Goal: Task Accomplishment & Management: Complete application form

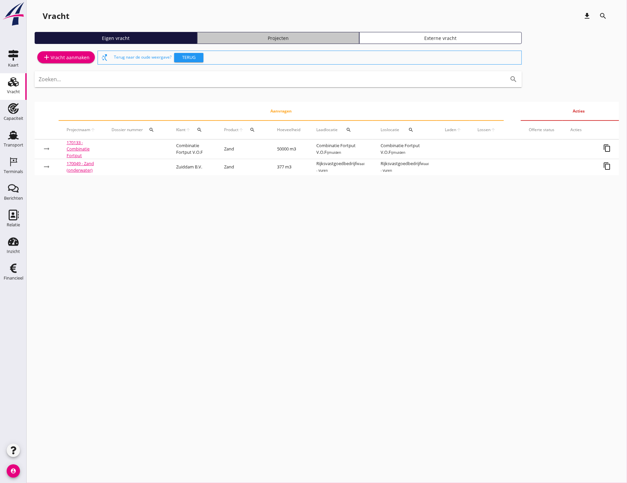
click at [252, 32] on link "Projecten" at bounding box center [278, 38] width 162 height 12
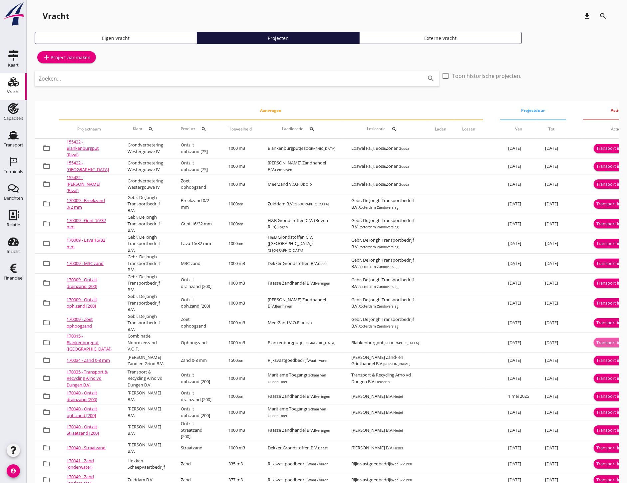
click at [596, 343] on div "Transport inplannen" at bounding box center [616, 342] width 41 height 7
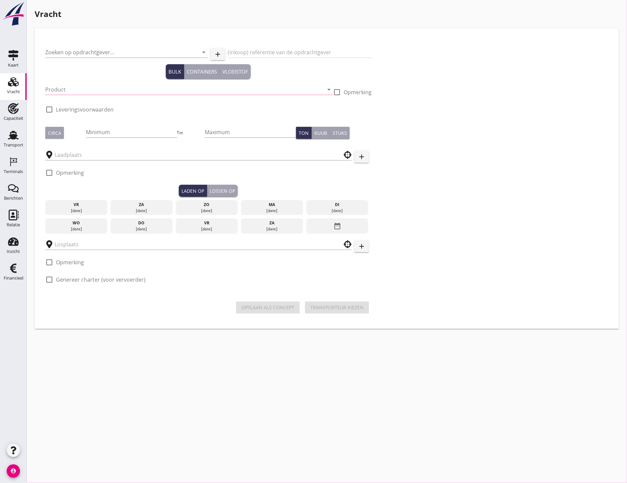
type input "Combinatie Noordzeezand V.O.F."
type input "Ophoogzand (6120)"
type input "1000"
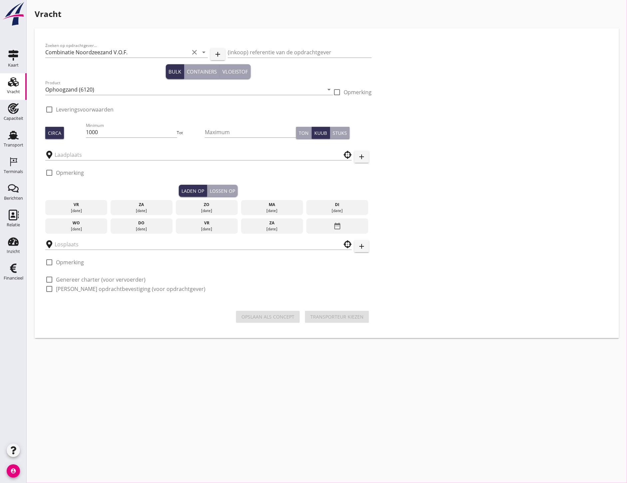
type input "Blankenburgput"
checkbox input "true"
type input "Blankenburgput"
checkbox input "true"
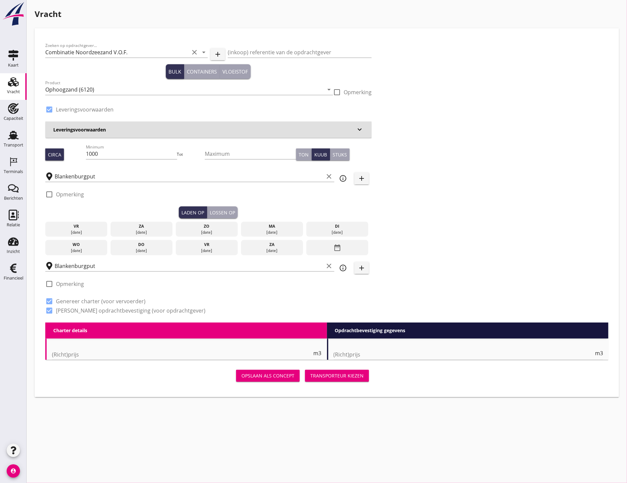
click at [82, 128] on h3 "Leveringsvoorwaarden" at bounding box center [204, 129] width 302 height 7
radio input "false"
type input "1.15"
radio input "false"
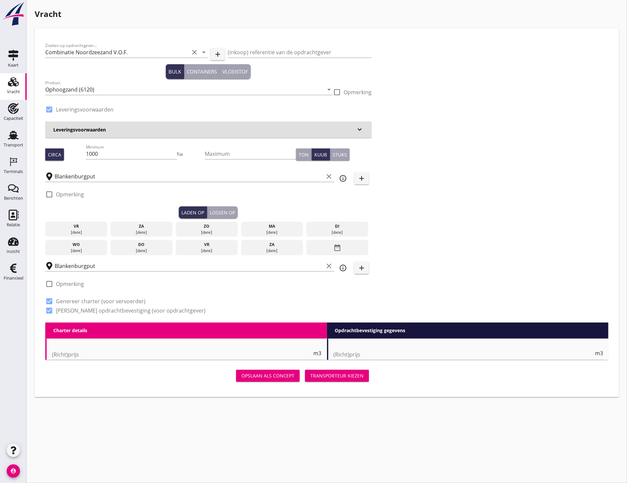
radio input "false"
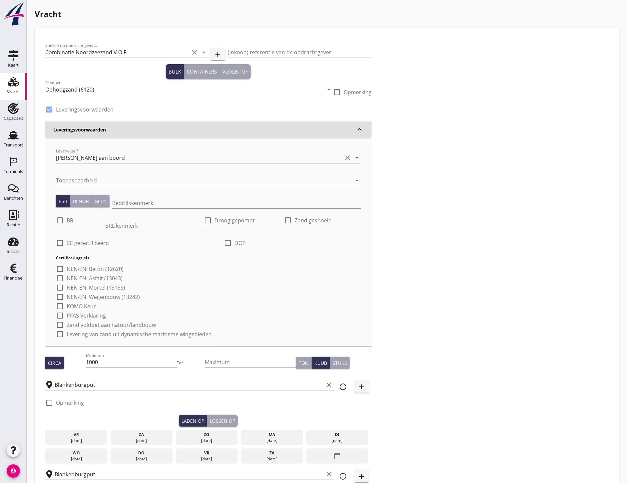
click at [352, 134] on div "Leveringsvoorwaarden keyboard_arrow_down" at bounding box center [208, 129] width 326 height 16
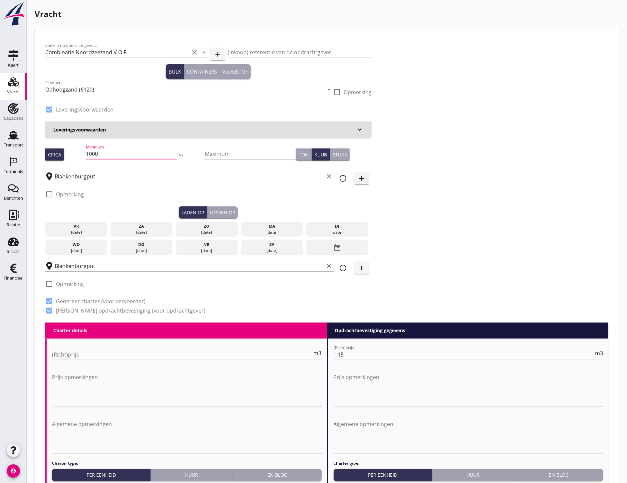
drag, startPoint x: 114, startPoint y: 157, endPoint x: 71, endPoint y: 154, distance: 43.0
click at [71, 154] on div "Circa Minimum 1000 Tot Maximum Ton Kuub Stuks" at bounding box center [208, 154] width 326 height 23
type input "358"
click at [90, 224] on div "vr" at bounding box center [76, 226] width 59 height 6
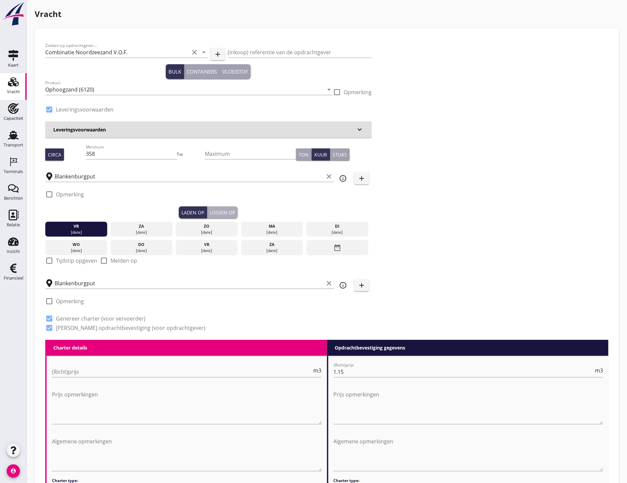
click at [218, 210] on div "Lossen op" at bounding box center [222, 212] width 25 height 7
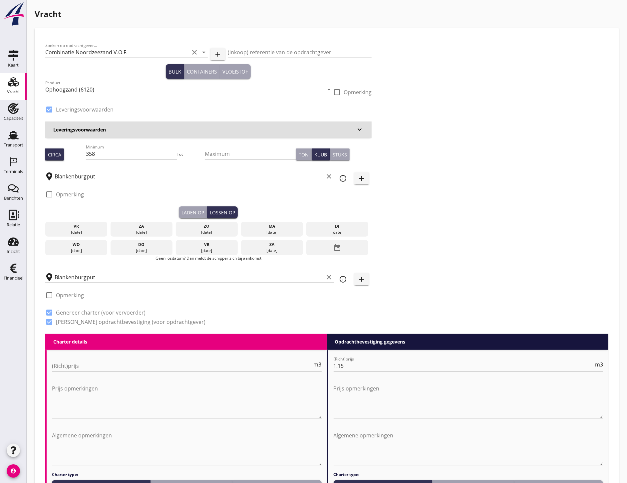
click at [74, 227] on div "vr" at bounding box center [76, 226] width 59 height 6
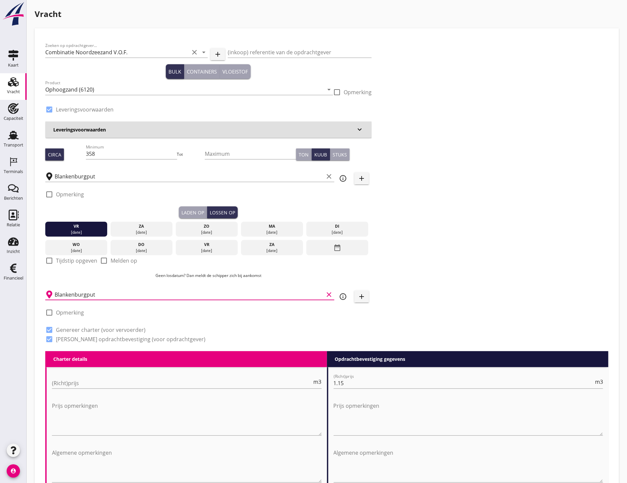
click at [120, 291] on input "Blankenburgput" at bounding box center [189, 294] width 269 height 11
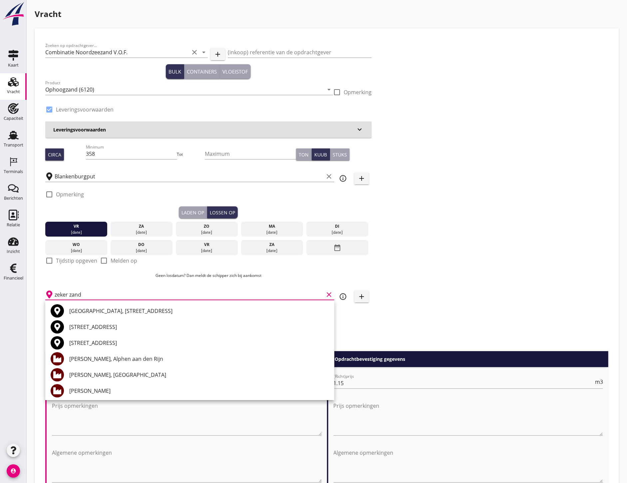
type input "zeker zand"
click at [566, 285] on div "Zoeken op opdrachtgever... Combinatie Noordzeezand V.O.F. clear arrow_drop_down…" at bounding box center [327, 195] width 568 height 312
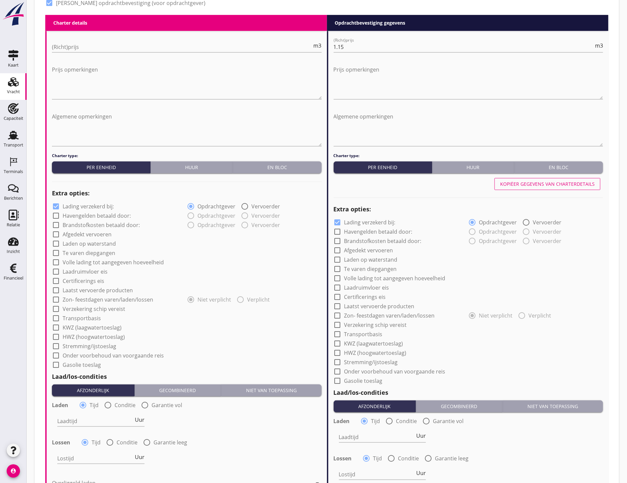
scroll to position [444, 0]
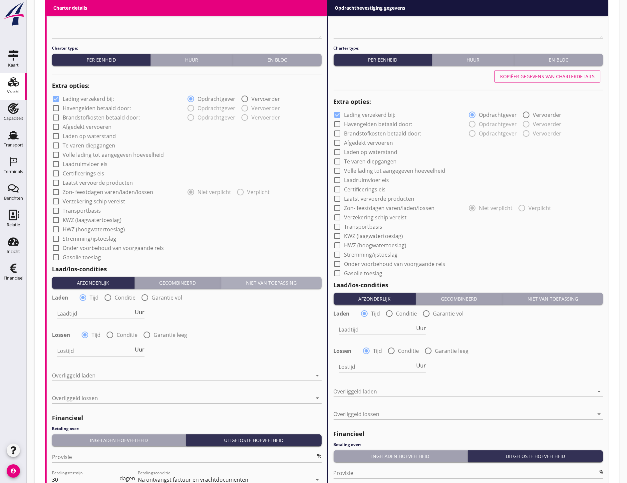
click at [309, 280] on div "Niet van toepassing" at bounding box center [271, 282] width 95 height 7
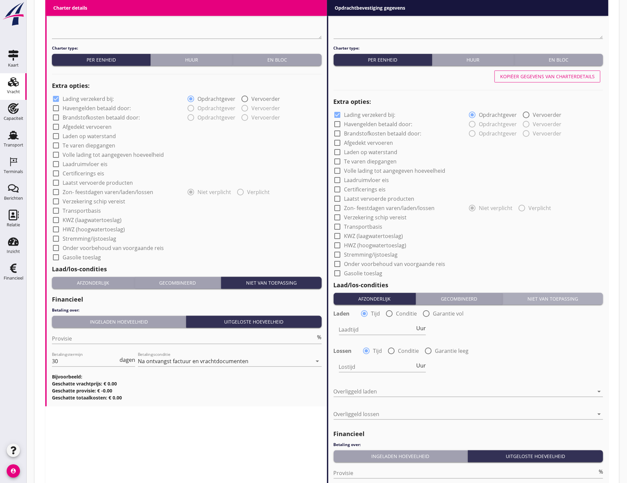
click at [577, 298] on div "Niet van toepassing" at bounding box center [552, 298] width 95 height 7
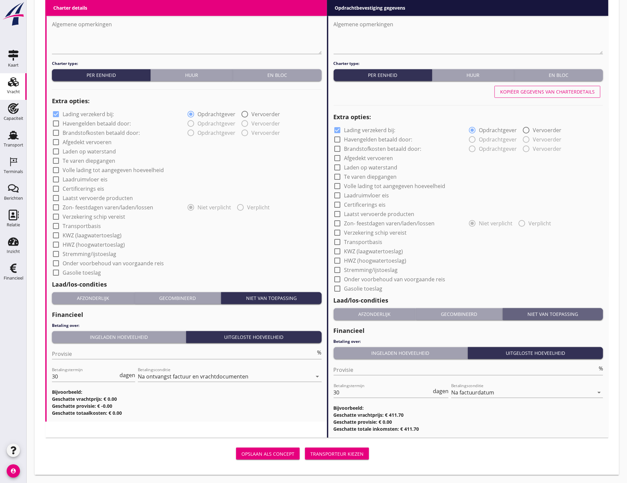
scroll to position [428, 0]
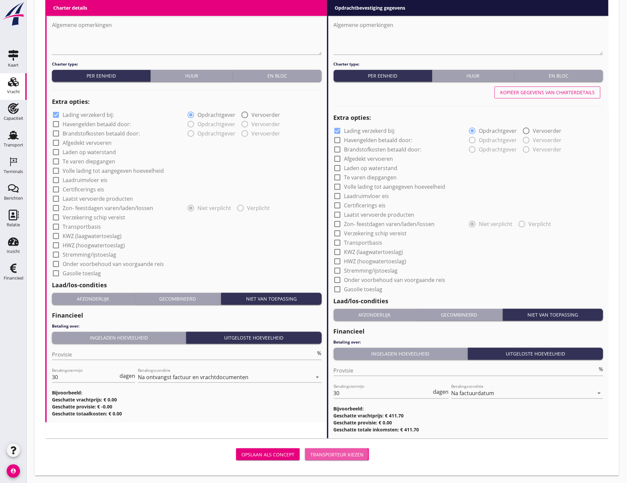
click at [335, 454] on div "Transporteur kiezen" at bounding box center [336, 454] width 53 height 7
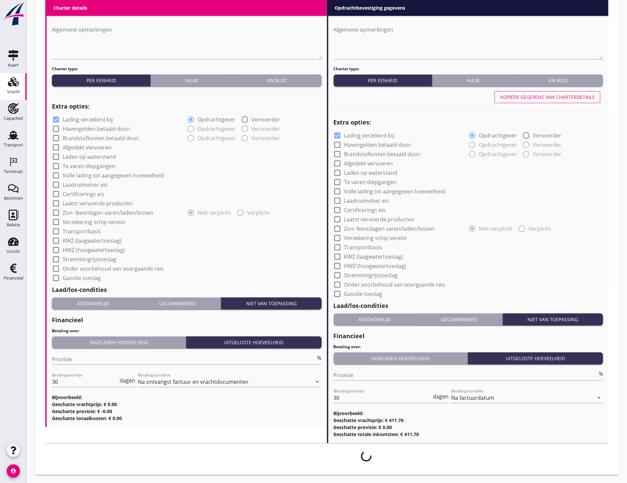
scroll to position [423, 0]
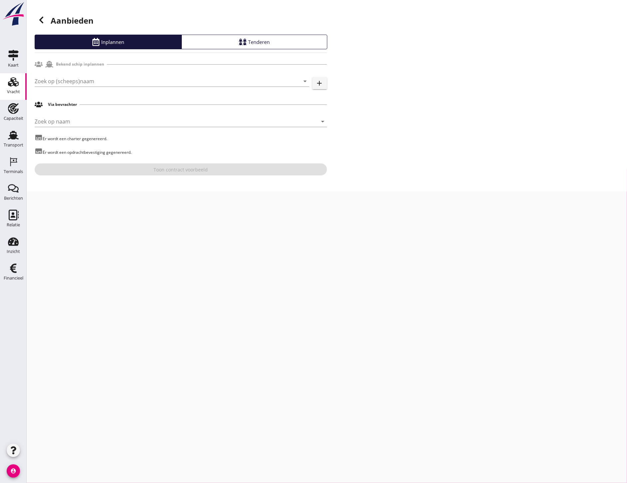
drag, startPoint x: 74, startPoint y: 74, endPoint x: 75, endPoint y: 78, distance: 4.0
click at [74, 74] on div "Zoek op (scheeps)naam arrow_drop_down add" at bounding box center [181, 82] width 292 height 21
drag, startPoint x: 75, startPoint y: 80, endPoint x: 75, endPoint y: 86, distance: 6.0
click at [75, 83] on input "Zoek op (scheeps)naam" at bounding box center [163, 81] width 256 height 11
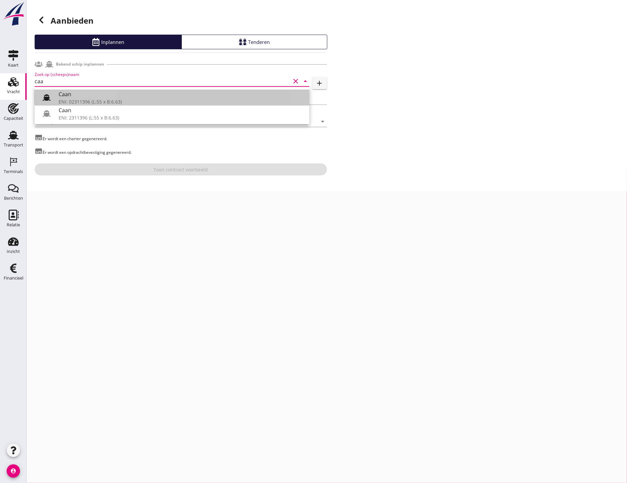
click at [47, 96] on icon at bounding box center [47, 98] width 8 height 8
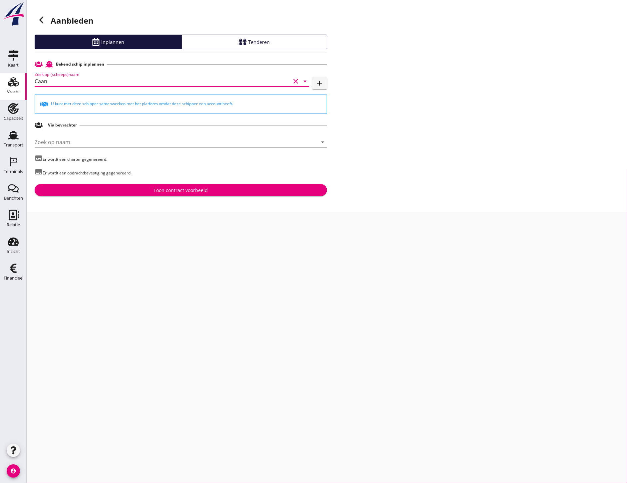
type input "Caan"
click at [171, 194] on button "Toon contract voorbeeld" at bounding box center [181, 190] width 292 height 12
click at [15, 163] on icon "Terminals" at bounding box center [13, 161] width 11 height 11
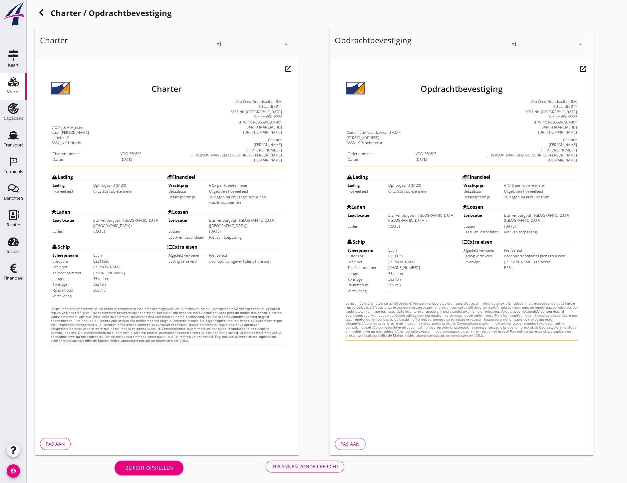
scroll to position [9, 0]
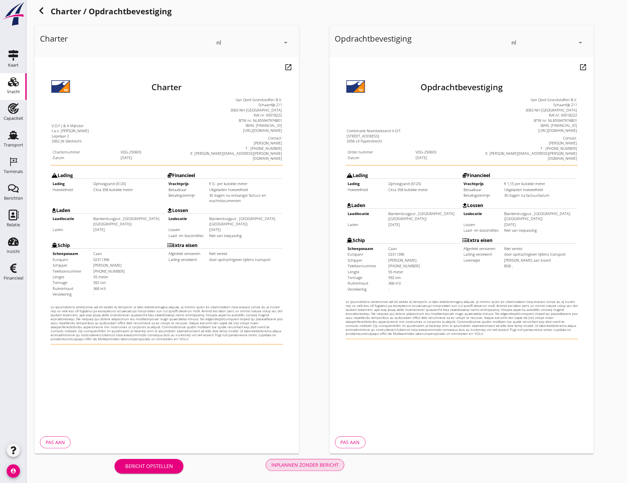
drag, startPoint x: 294, startPoint y: 465, endPoint x: 294, endPoint y: 459, distance: 5.3
click at [294, 464] on div "Inplannen zonder bericht" at bounding box center [304, 464] width 67 height 7
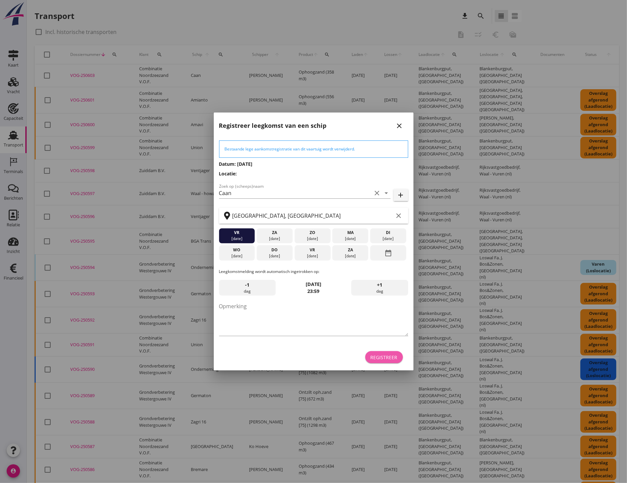
click at [384, 358] on div "Registreer" at bounding box center [383, 357] width 27 height 7
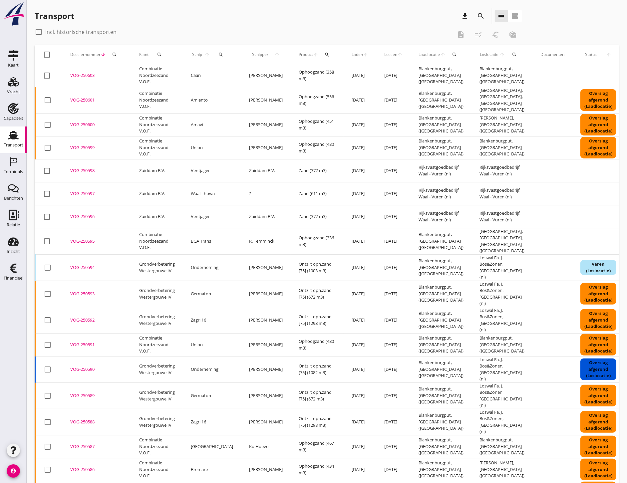
click at [13, 166] on link "Terminals Terminals" at bounding box center [13, 166] width 27 height 27
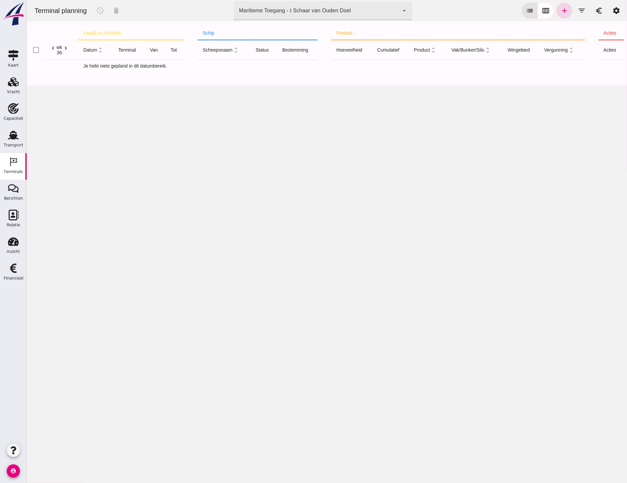
click at [283, 3] on div "Maritieme Toegang - t Schaar van Ouden Doel 453b08e2-5afb-49e8-a076-b9bc6000f457" at bounding box center [315, 10] width 165 height 19
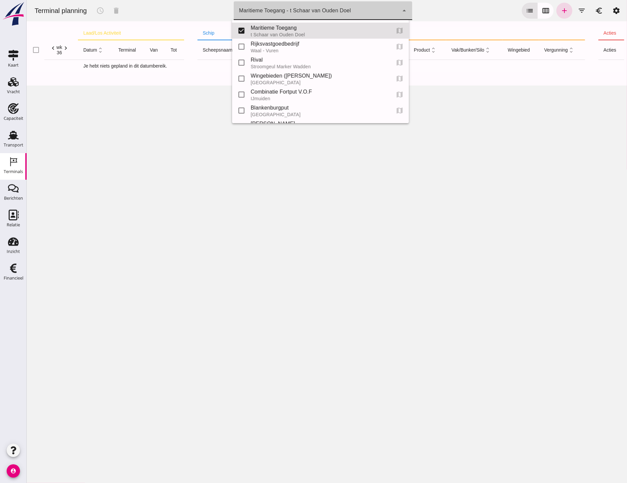
click at [274, 107] on div "Blankenburgput" at bounding box center [317, 108] width 134 height 8
type input "e6c78bfd-e3f1-4bb9-b01e-b37ce3668b52"
checkbox input "false"
checkbox input "true"
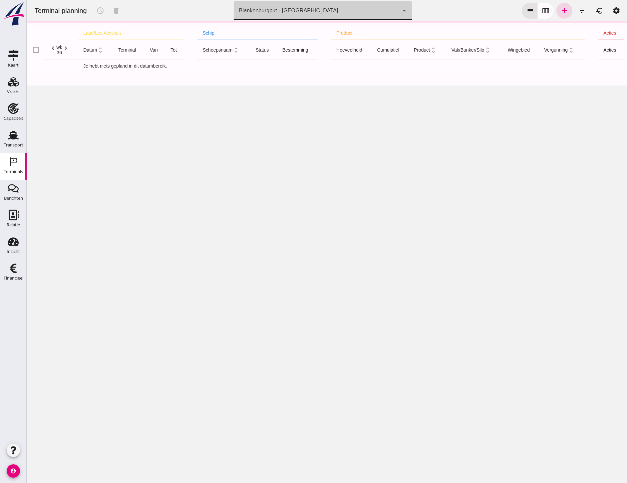
click at [541, 7] on icon "calendar_view_week" at bounding box center [545, 11] width 8 height 8
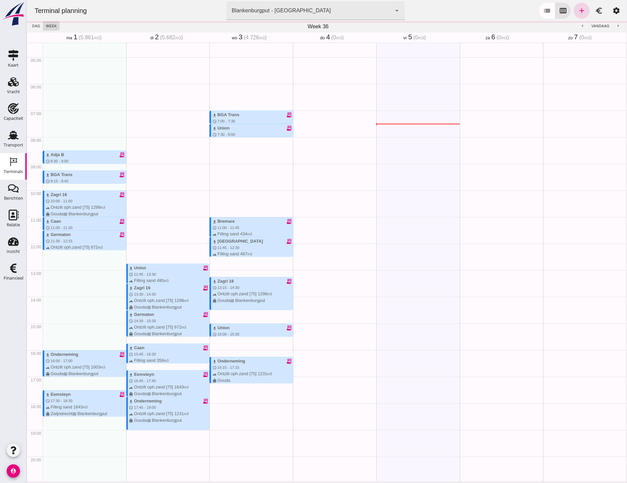
scroll to position [186, 0]
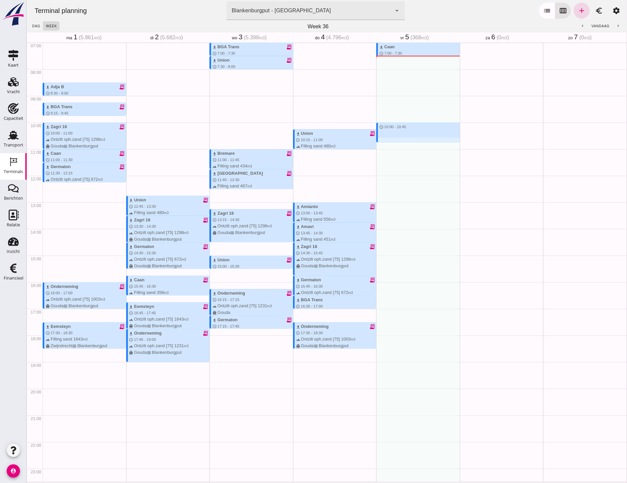
drag, startPoint x: 377, startPoint y: 123, endPoint x: 380, endPoint y: 141, distance: 17.9
click at [380, 141] on div "download Caan schedule 7:00 - 7:30 terrain Filling sand 368 m3 directions_boat …" at bounding box center [418, 175] width 84 height 639
type input "Combinatie Noordzeezand V.O.F."
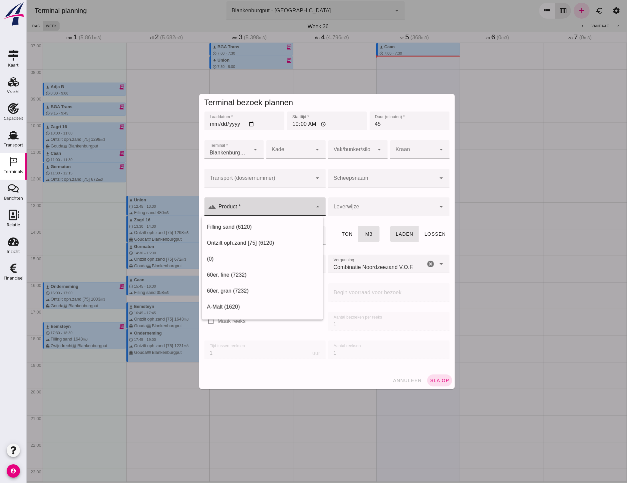
click at [256, 214] on input "Product *" at bounding box center [264, 210] width 96 height 8
click at [258, 181] on input "Transport (dossiernummer)" at bounding box center [258, 181] width 108 height 8
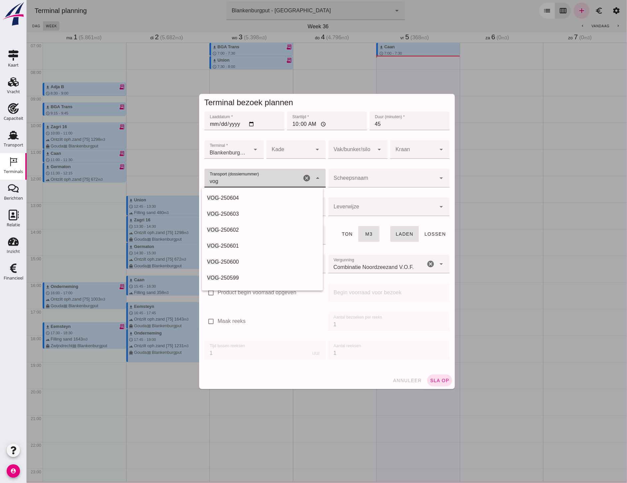
click at [247, 196] on div "VOG -250604" at bounding box center [262, 198] width 110 height 8
type input "VOG-250604"
type input "franco_on_board"
type input "467"
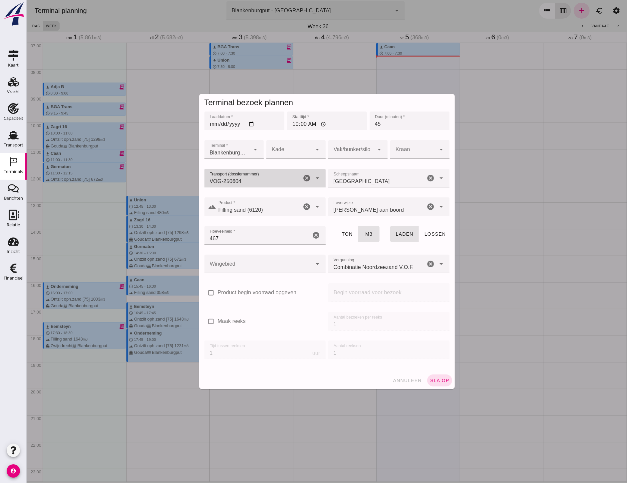
type input "VOG-250604"
drag, startPoint x: 350, startPoint y: 145, endPoint x: 355, endPoint y: 153, distance: 9.4
click at [350, 145] on div at bounding box center [351, 149] width 46 height 19
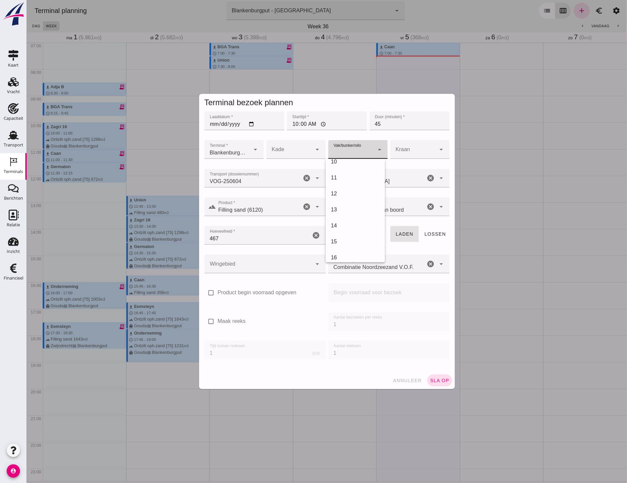
scroll to position [222, 0]
click at [341, 220] on div "18" at bounding box center [354, 220] width 49 height 8
type input "366"
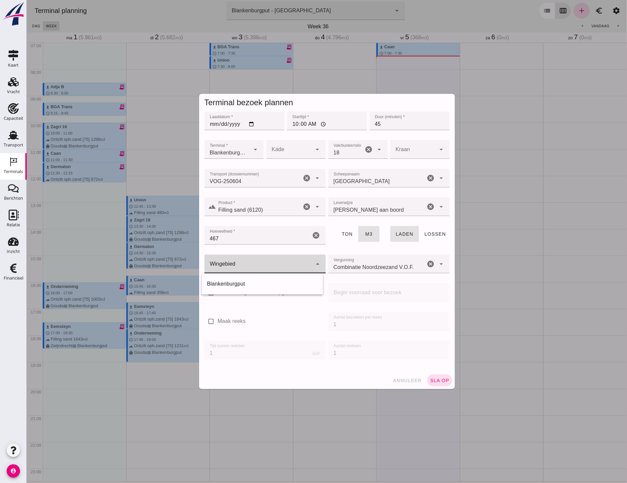
click at [291, 265] on div at bounding box center [258, 264] width 108 height 19
click at [277, 284] on div "Blankenburgput" at bounding box center [262, 284] width 110 height 8
type input "333"
click at [431, 379] on span "sla op" at bounding box center [439, 380] width 20 height 5
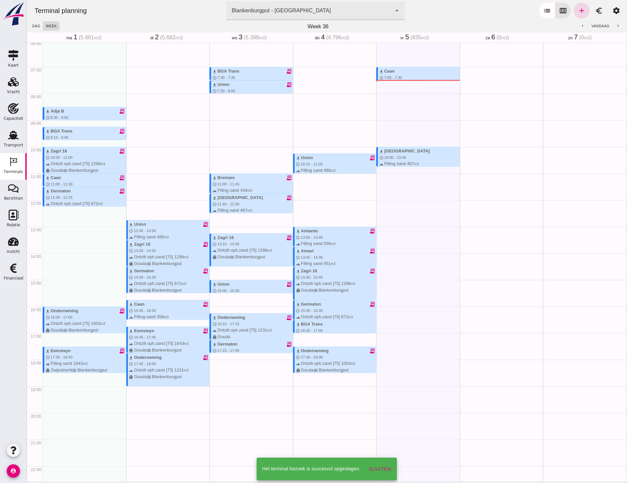
scroll to position [112, 0]
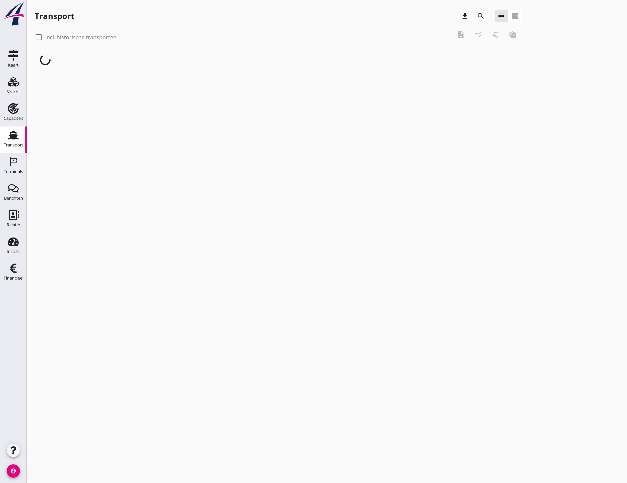
click at [16, 90] on div "Vracht" at bounding box center [13, 92] width 13 height 4
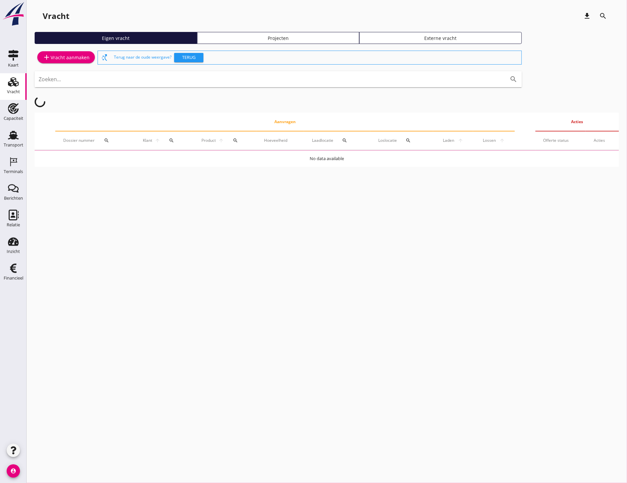
click at [300, 43] on div "Eigen vracht Projecten Externe vracht" at bounding box center [327, 40] width 584 height 17
click at [300, 36] on div "Projecten" at bounding box center [278, 38] width 156 height 7
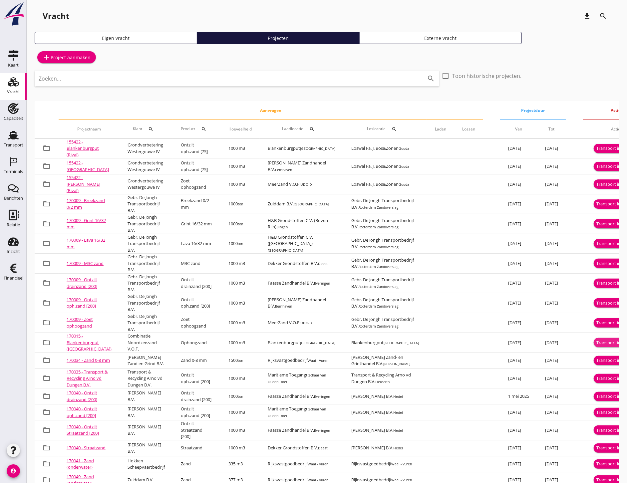
click at [596, 341] on div "Transport inplannen" at bounding box center [616, 342] width 41 height 7
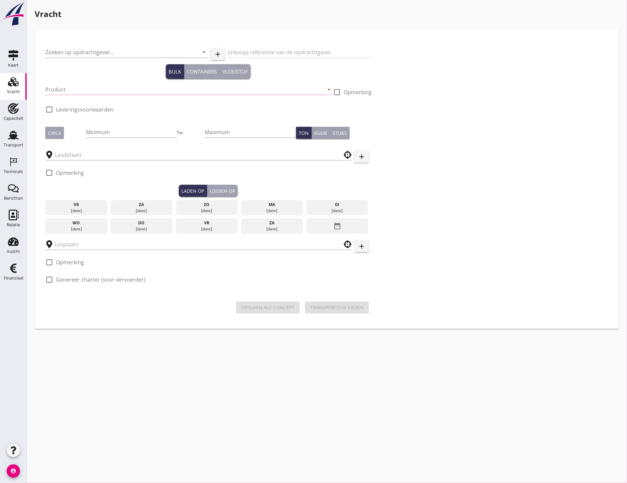
type input "Combinatie Noordzeezand V.O.F."
type input "Ophoogzand (6120)"
type input "1000"
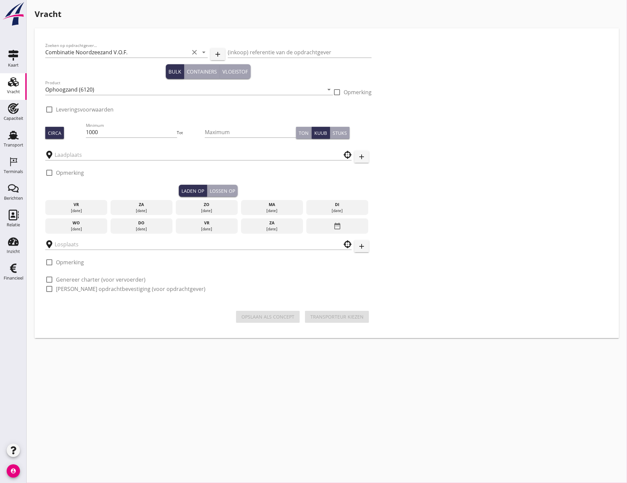
type input "Blankenburgput"
checkbox input "true"
type input "Blankenburgput"
checkbox input "true"
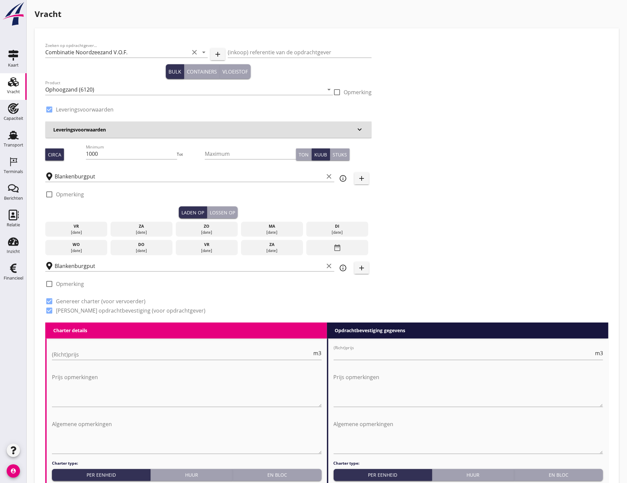
radio input "false"
type input "1.15"
radio input "false"
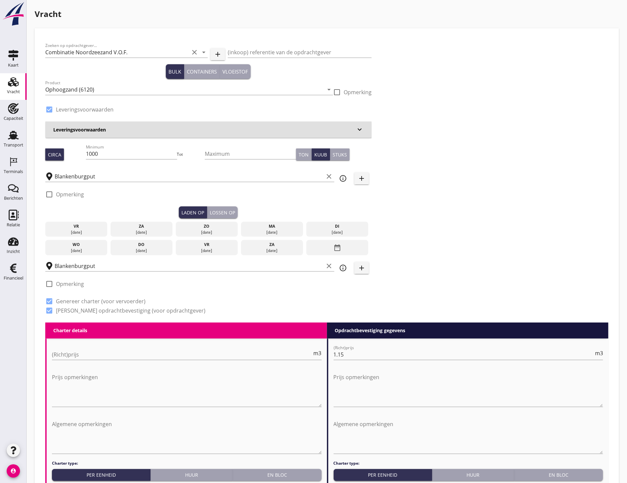
click at [117, 158] on div "Minimum 1000" at bounding box center [131, 153] width 91 height 11
type input "1"
type input "467"
click at [77, 223] on div "vr" at bounding box center [76, 226] width 59 height 6
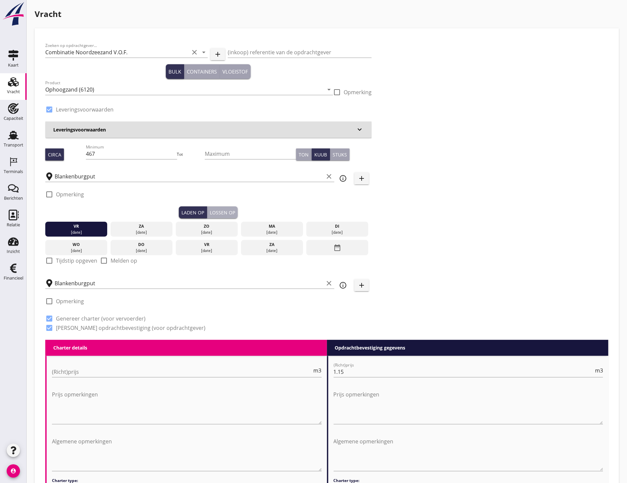
click at [226, 212] on div "Lossen op" at bounding box center [222, 212] width 25 height 7
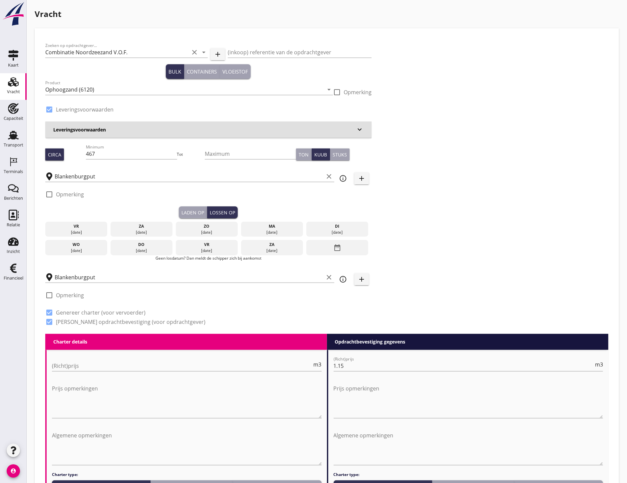
click at [87, 224] on div "vr" at bounding box center [76, 226] width 59 height 6
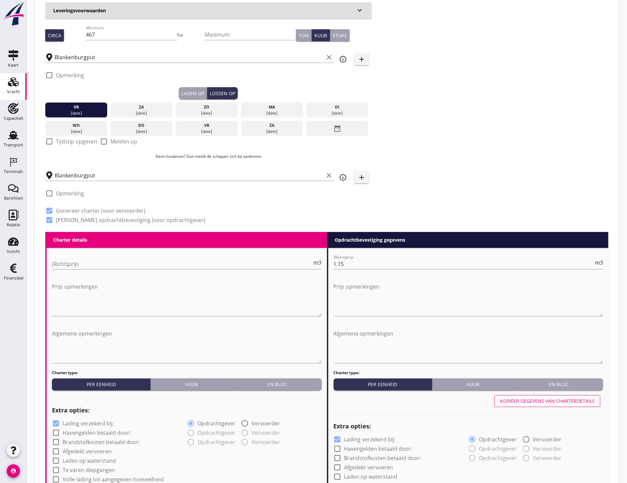
scroll to position [185, 0]
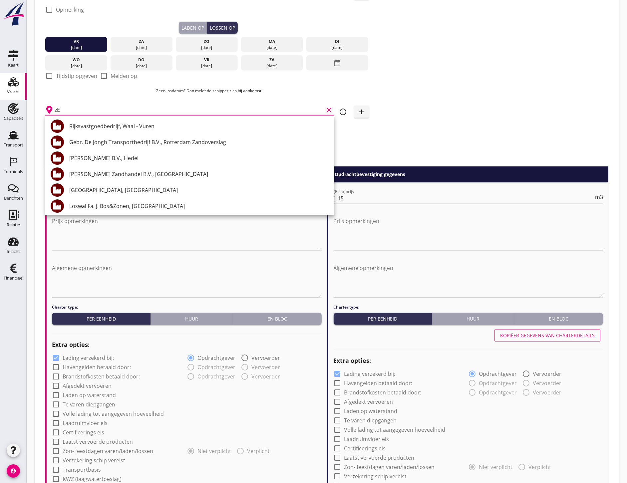
type input "z"
type input "Zeker Zand"
click at [370, 131] on div "check_box_outline_blank Opmerking" at bounding box center [208, 130] width 326 height 20
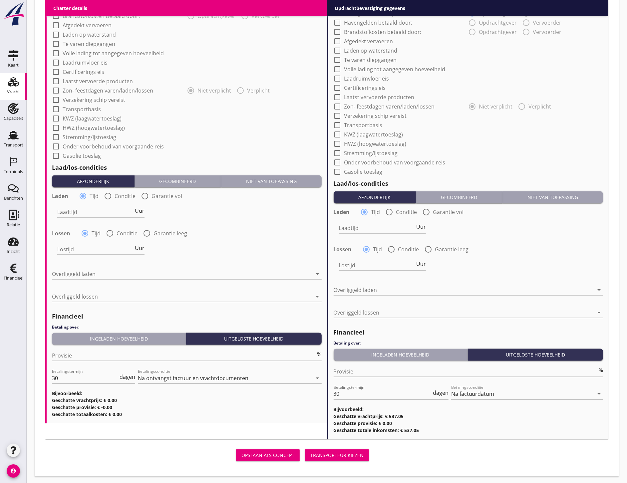
scroll to position [546, 0]
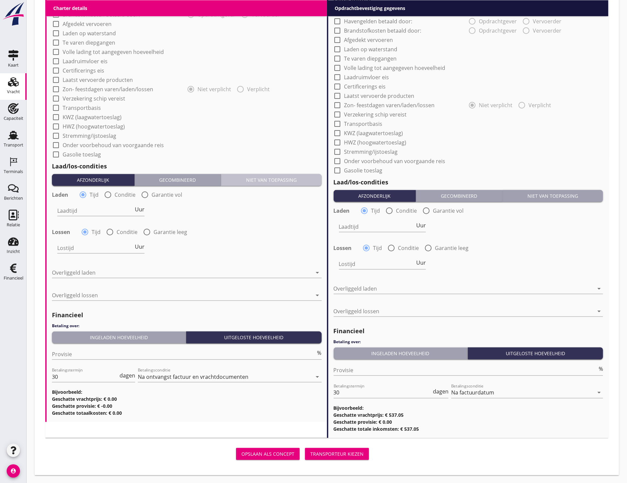
click at [311, 180] on div "Niet van toepassing" at bounding box center [271, 179] width 95 height 7
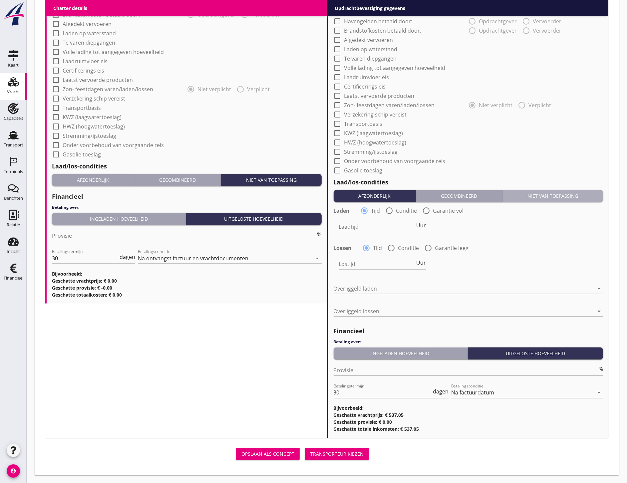
click at [577, 195] on div "Niet van toepassing" at bounding box center [552, 195] width 95 height 7
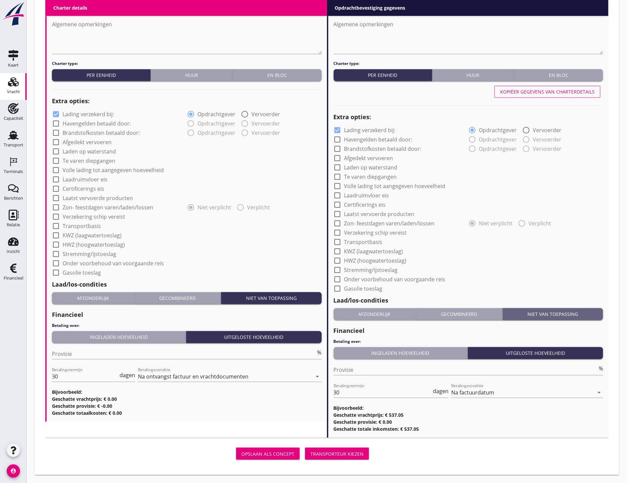
scroll to position [428, 0]
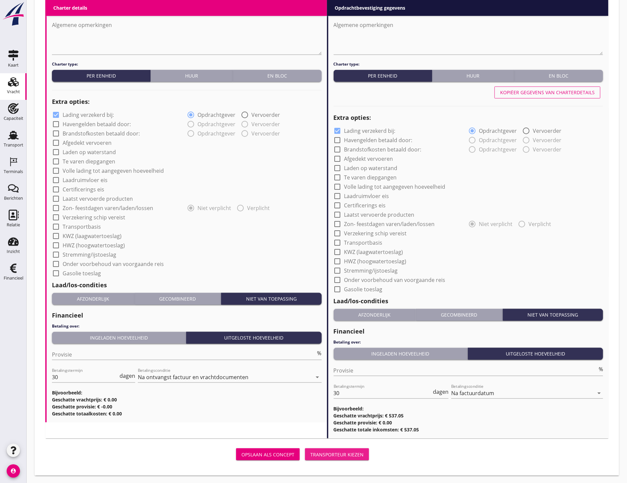
click at [367, 452] on button "Transporteur kiezen" at bounding box center [337, 454] width 64 height 12
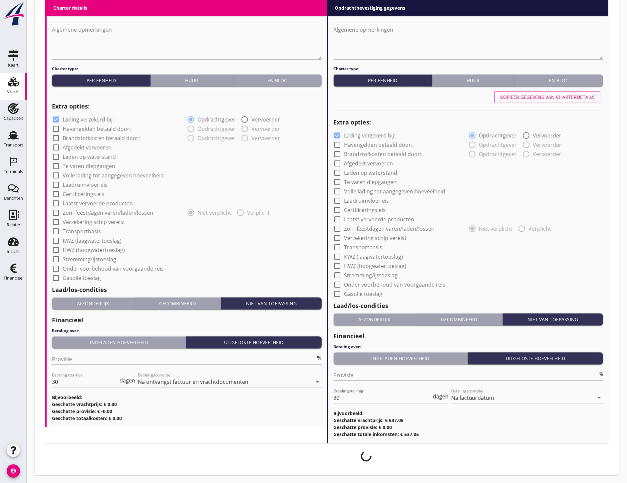
scroll to position [423, 0]
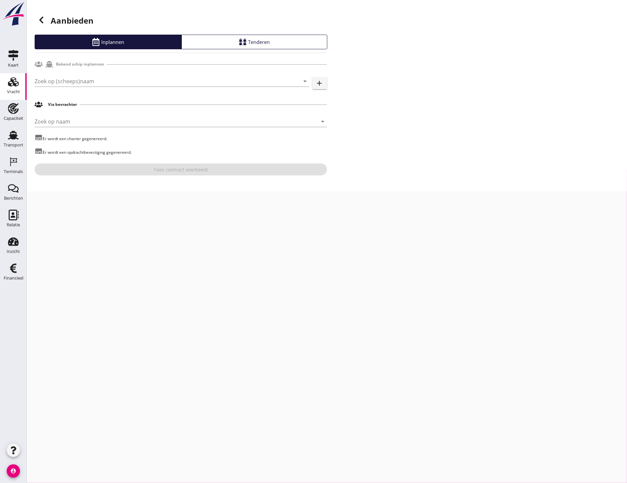
click at [159, 78] on input "Zoek op (scheeps)naam" at bounding box center [163, 81] width 256 height 11
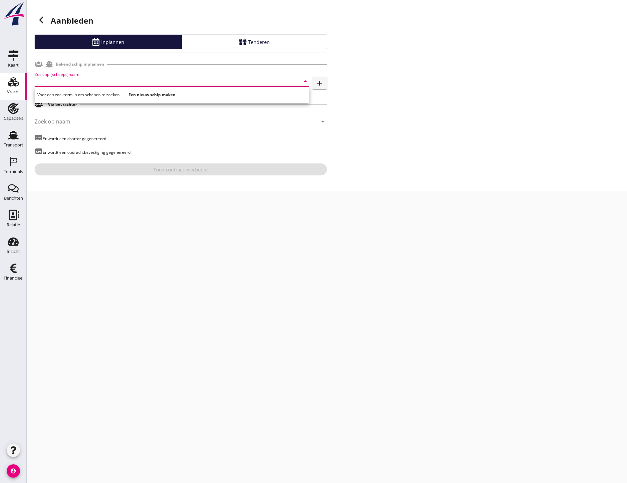
type input "c"
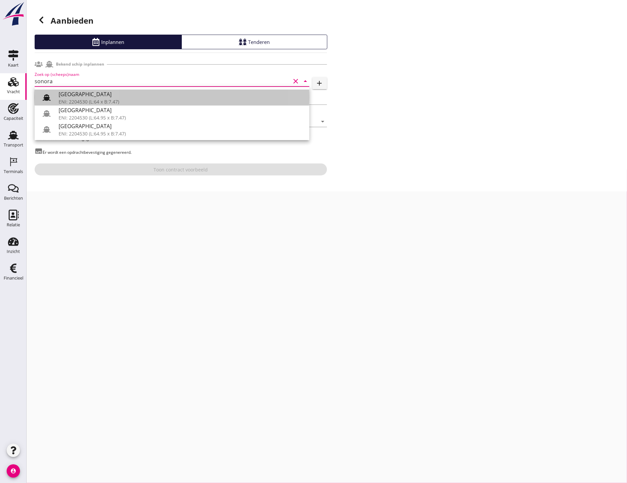
click at [51, 98] on div at bounding box center [46, 97] width 13 height 13
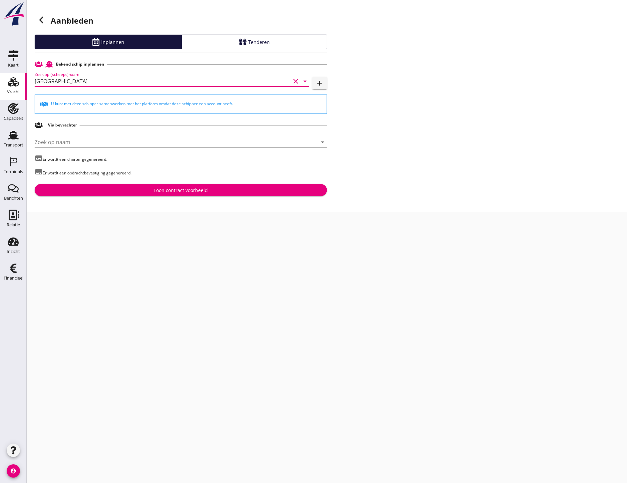
type input "[GEOGRAPHIC_DATA]"
click at [179, 190] on div "Toon contract voorbeeld" at bounding box center [180, 190] width 54 height 7
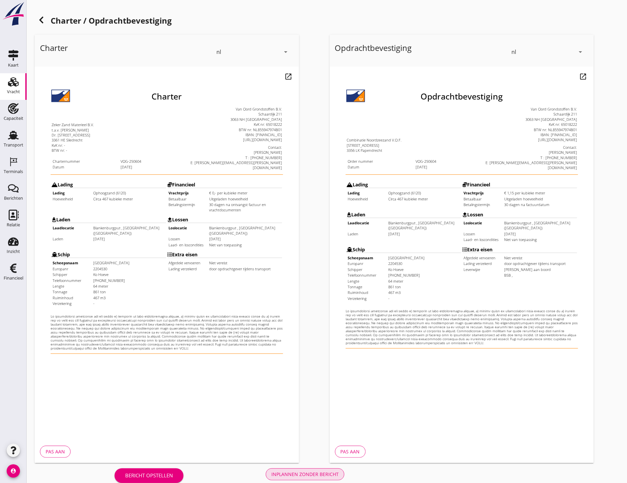
click at [309, 477] on div "Inplannen zonder bericht" at bounding box center [304, 474] width 67 height 7
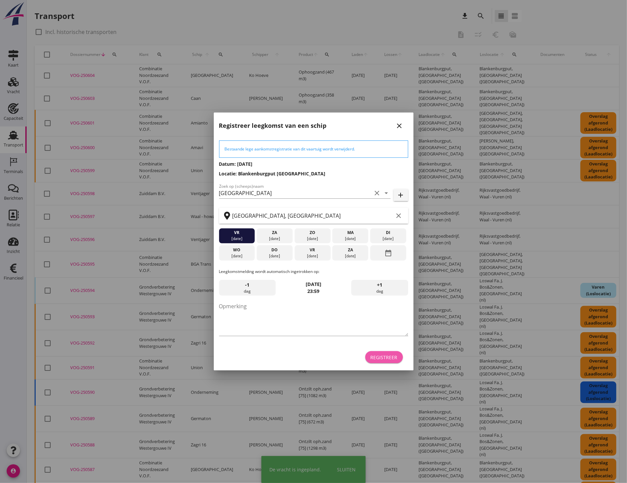
click at [390, 354] on div "Registreer" at bounding box center [383, 357] width 27 height 7
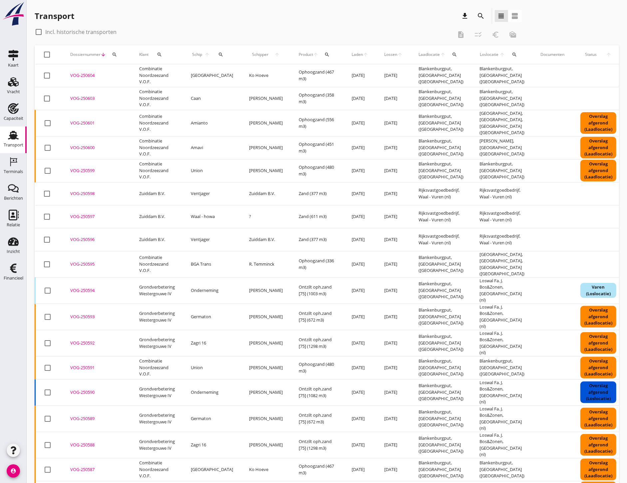
click at [13, 83] on use at bounding box center [13, 81] width 11 height 9
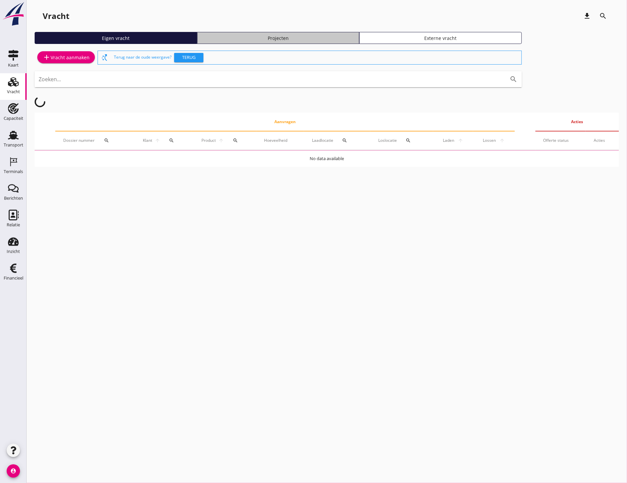
click at [277, 40] on div "Projecten" at bounding box center [278, 38] width 156 height 7
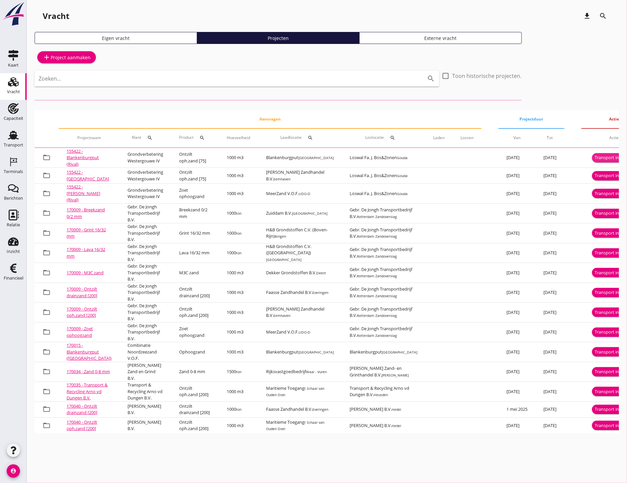
click at [594, 157] on div "Transport inplannen" at bounding box center [614, 157] width 41 height 7
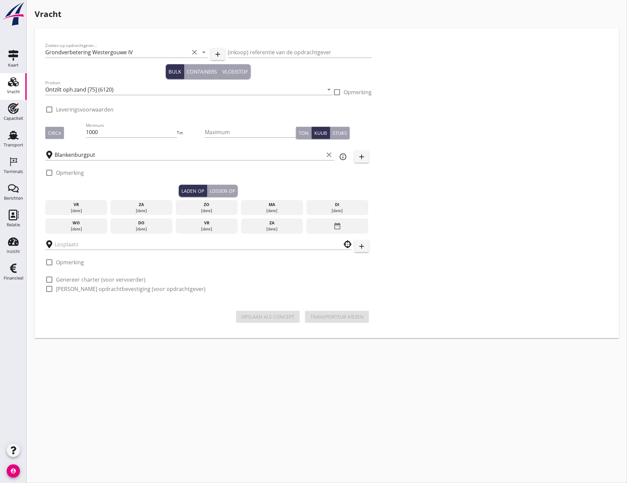
checkbox input "true"
type input "Loswal Fa. J. Bos&Zonen"
checkbox input "true"
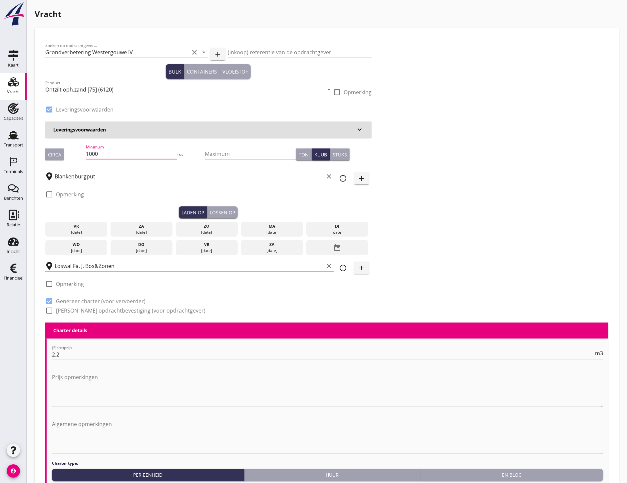
drag, startPoint x: 123, startPoint y: 154, endPoint x: 77, endPoint y: 157, distance: 46.4
click at [77, 157] on div "Circa Minimum 1000 Tot Maximum Ton Kuub Stuks" at bounding box center [208, 154] width 326 height 23
type input "1298"
click at [89, 227] on div "vr" at bounding box center [76, 226] width 59 height 6
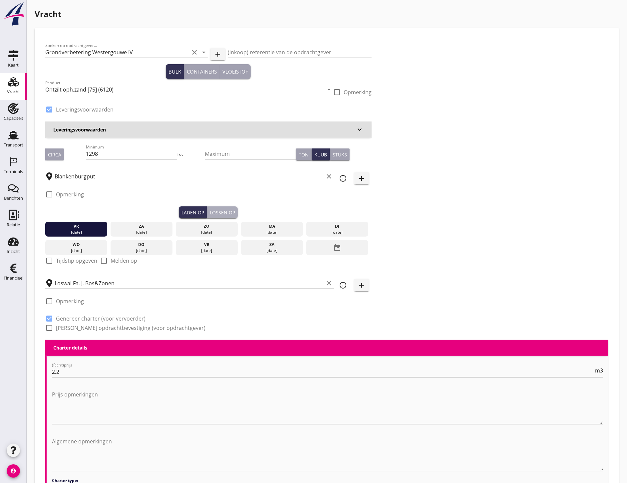
click at [221, 208] on button "Lossen op" at bounding box center [222, 212] width 31 height 12
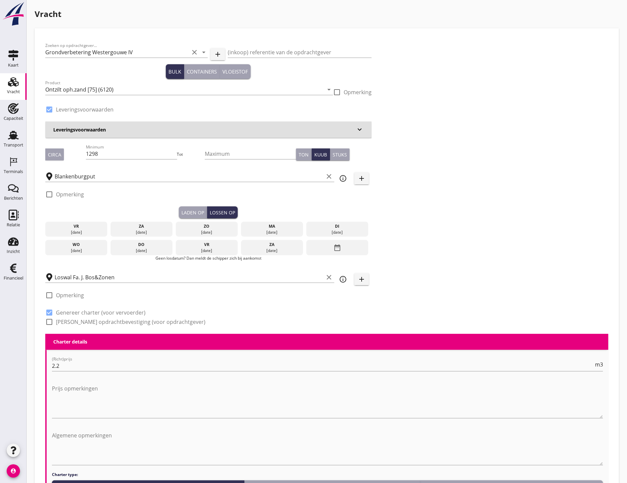
click at [283, 230] on div "[DATE]" at bounding box center [272, 232] width 59 height 6
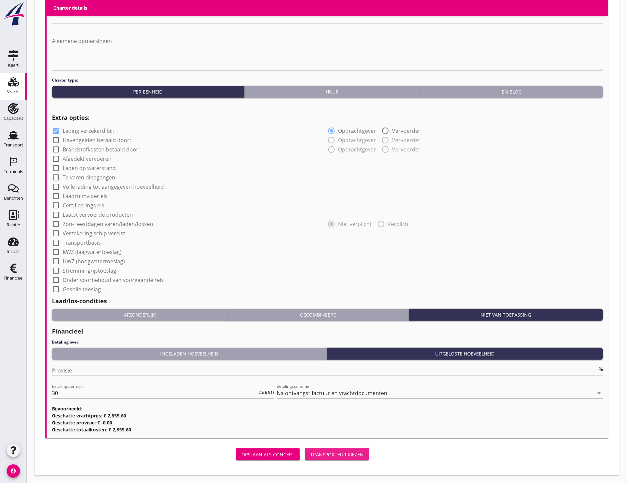
click at [342, 454] on div "Transporteur kiezen" at bounding box center [336, 454] width 53 height 7
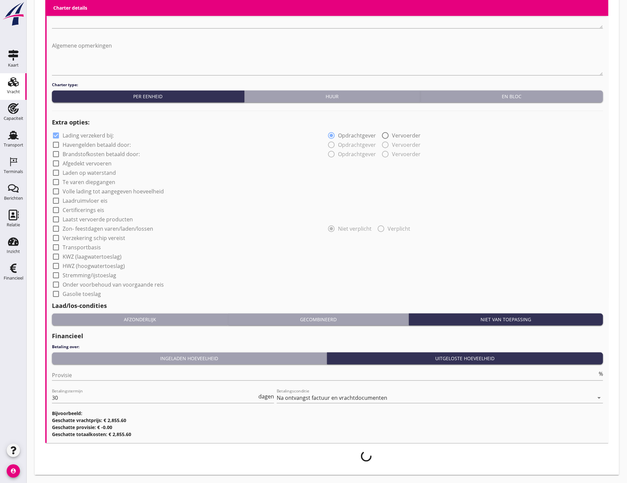
scroll to position [407, 0]
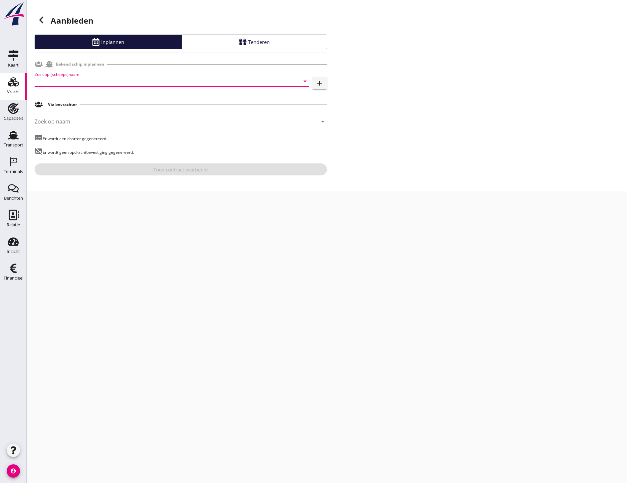
drag, startPoint x: 84, startPoint y: 77, endPoint x: 86, endPoint y: 82, distance: 5.4
click at [85, 78] on input "Zoek op (scheeps)naam" at bounding box center [163, 81] width 256 height 11
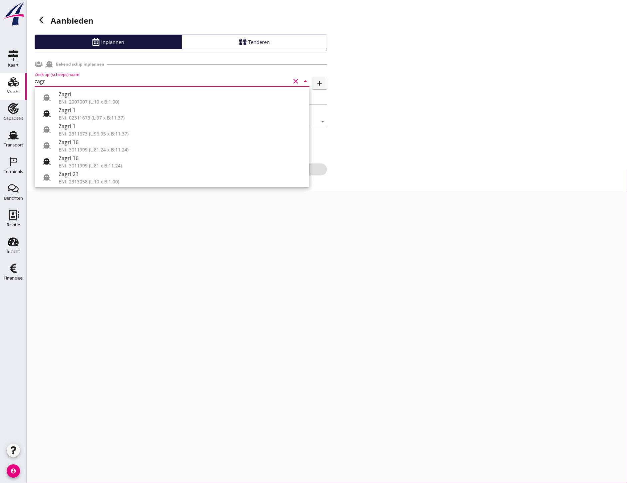
click at [48, 159] on use at bounding box center [47, 161] width 8 height 6
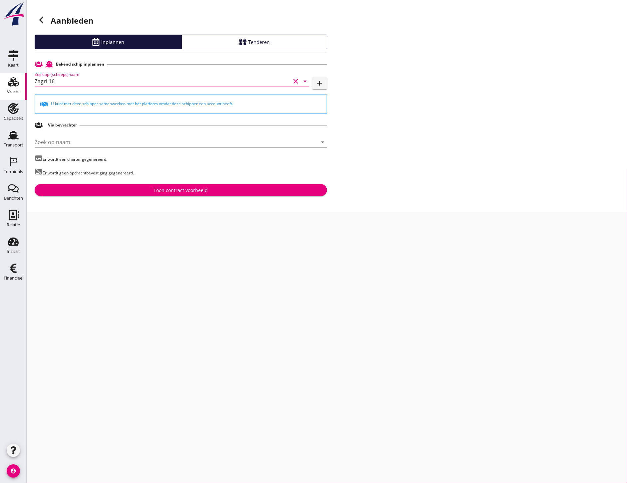
type input "Zagri 16"
click at [161, 187] on div "Toon contract voorbeeld" at bounding box center [180, 190] width 54 height 7
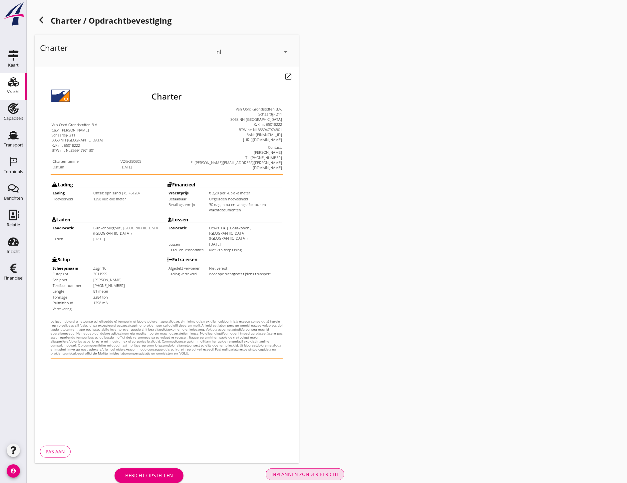
click at [303, 472] on div "Inplannen zonder bericht" at bounding box center [304, 474] width 67 height 7
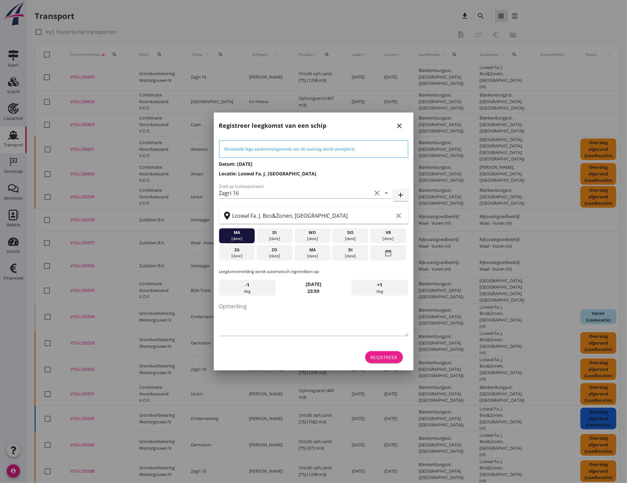
click at [390, 360] on div "Registreer" at bounding box center [383, 357] width 27 height 7
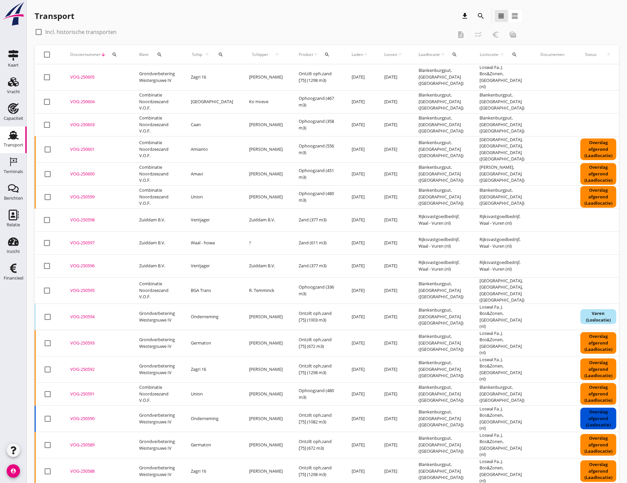
drag, startPoint x: 12, startPoint y: 168, endPoint x: 22, endPoint y: 166, distance: 10.7
click at [12, 168] on div "Terminals" at bounding box center [13, 171] width 19 height 9
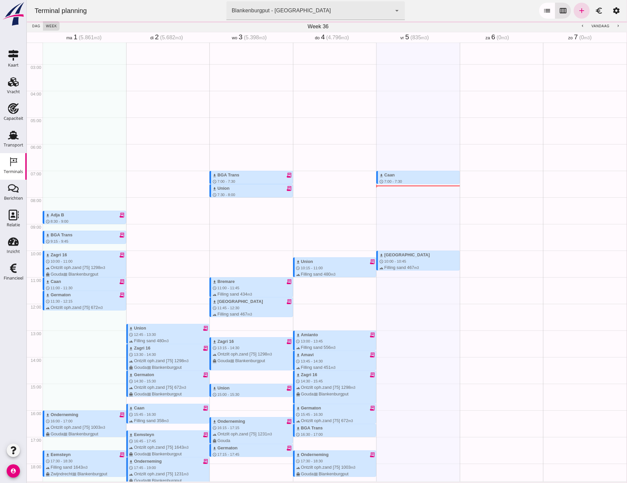
scroll to position [74, 0]
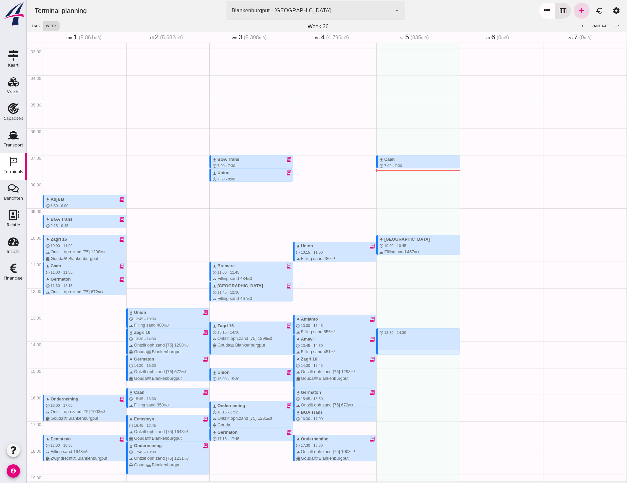
drag, startPoint x: 407, startPoint y: 327, endPoint x: 412, endPoint y: 352, distance: 24.9
click at [412, 352] on div "download Caan schedule 7:00 - 7:30 terrain Filling sand 368 m3 directions_boat …" at bounding box center [418, 288] width 84 height 639
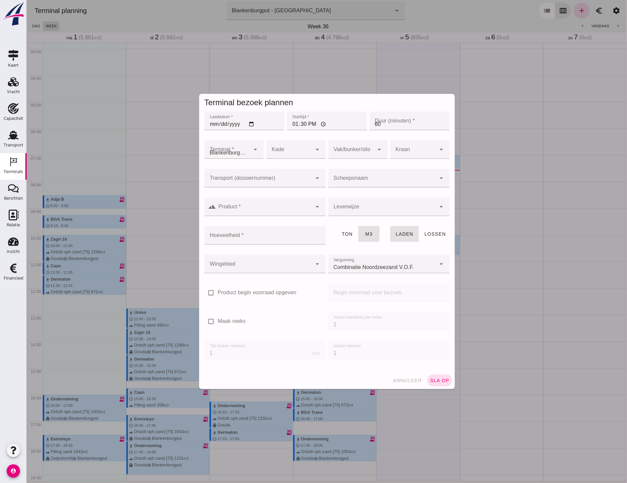
type input "Combinatie Noordzeezand V.O.F."
click at [253, 210] on input "Product *" at bounding box center [264, 210] width 96 height 8
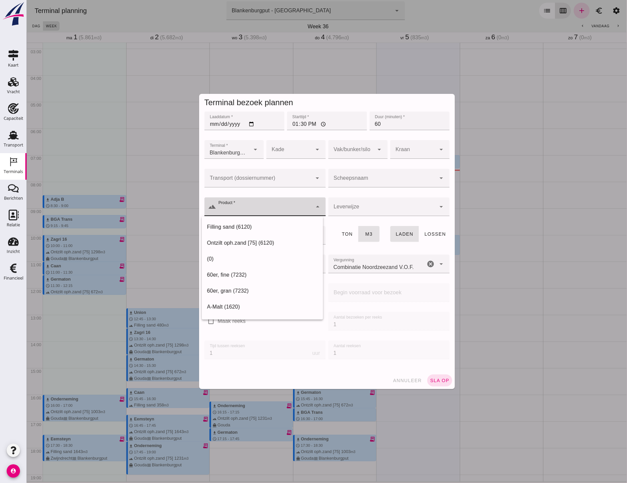
click at [255, 182] on input "Transport (dossiernummer)" at bounding box center [258, 181] width 108 height 8
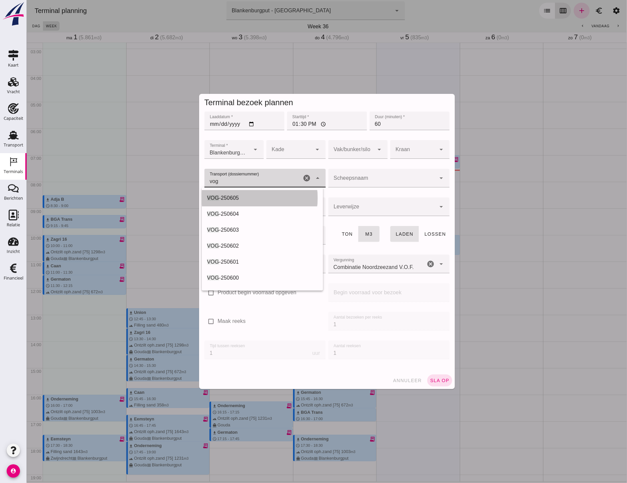
click at [273, 200] on div "VOG -250605" at bounding box center [262, 198] width 110 height 8
type input "VOG-250605"
type input "franco_on_shore"
type input "1298"
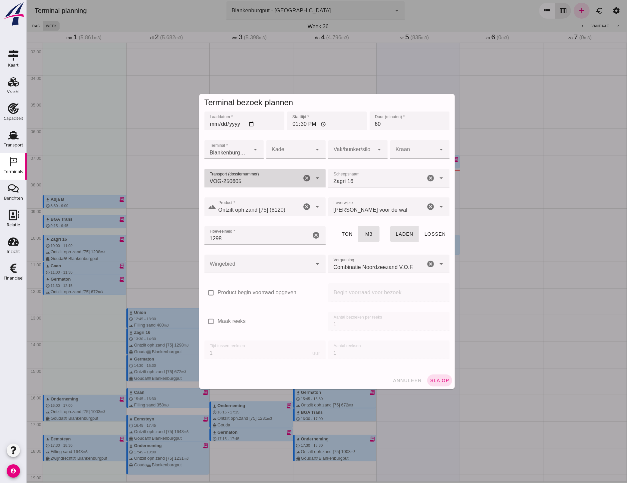
type input "VOG-250605"
click at [267, 262] on div at bounding box center [258, 264] width 108 height 19
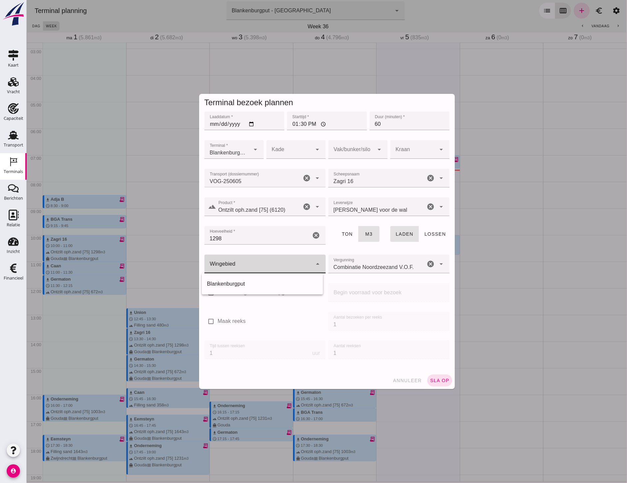
click at [259, 287] on div "Blankenburgput" at bounding box center [262, 284] width 110 height 8
type input "333"
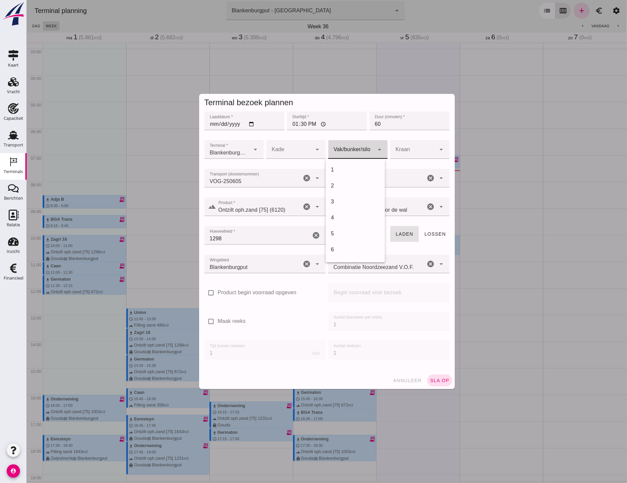
click at [354, 152] on div at bounding box center [351, 149] width 46 height 19
click at [347, 218] on div "18" at bounding box center [354, 220] width 49 height 8
type input "366"
click at [432, 377] on button "sla op" at bounding box center [439, 380] width 25 height 12
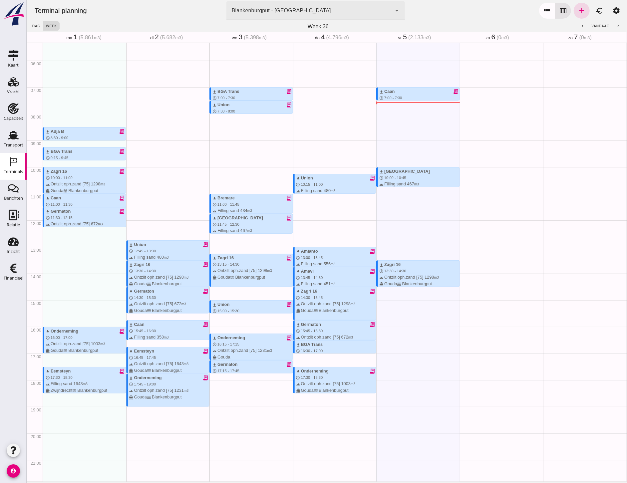
scroll to position [148, 0]
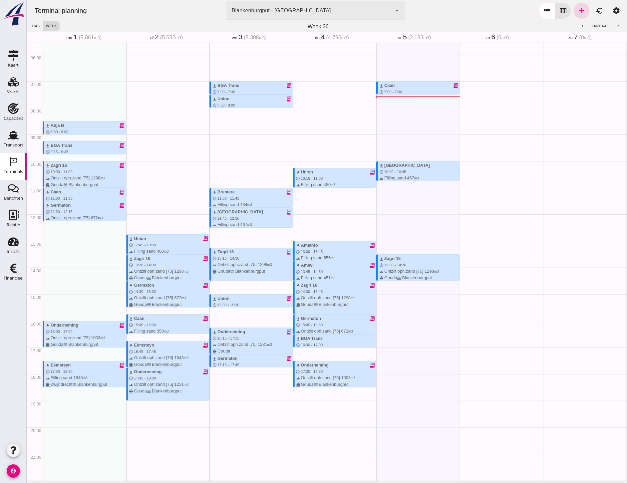
click at [12, 111] on use at bounding box center [13, 108] width 11 height 11
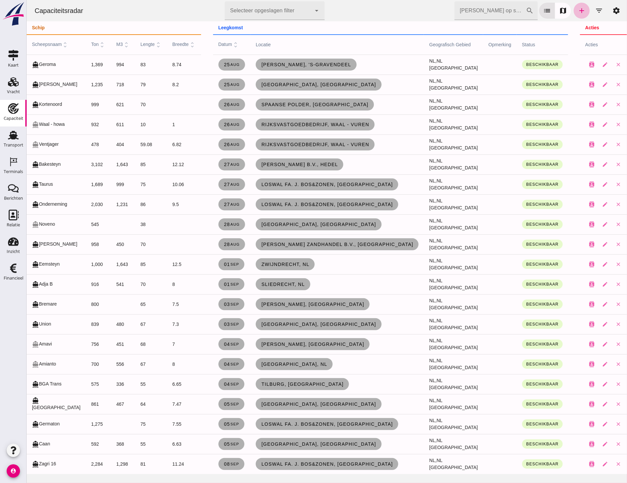
click at [11, 138] on use at bounding box center [13, 135] width 11 height 9
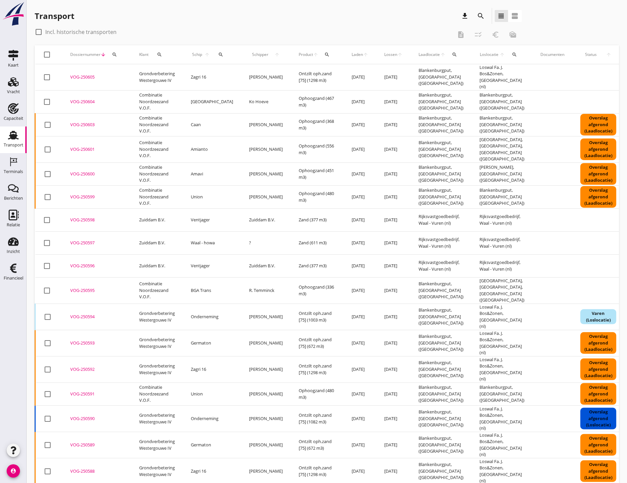
click at [84, 122] on div "VOG-250603" at bounding box center [96, 124] width 53 height 7
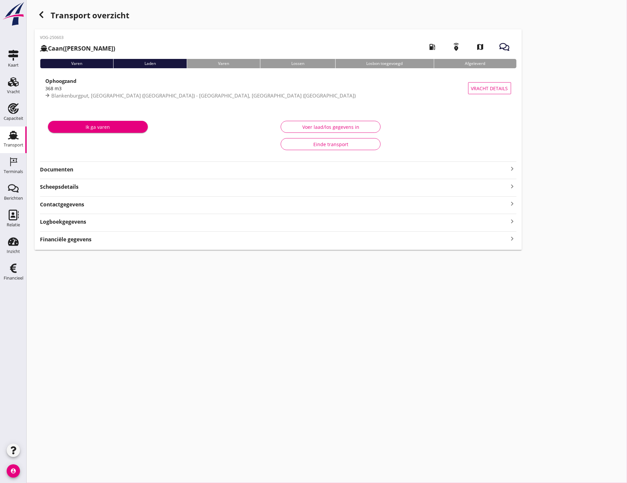
click at [75, 171] on div "VOG-250603 Caan (Arjan Mijnster) local_gas_station emergency_share map Varen La…" at bounding box center [278, 139] width 487 height 221
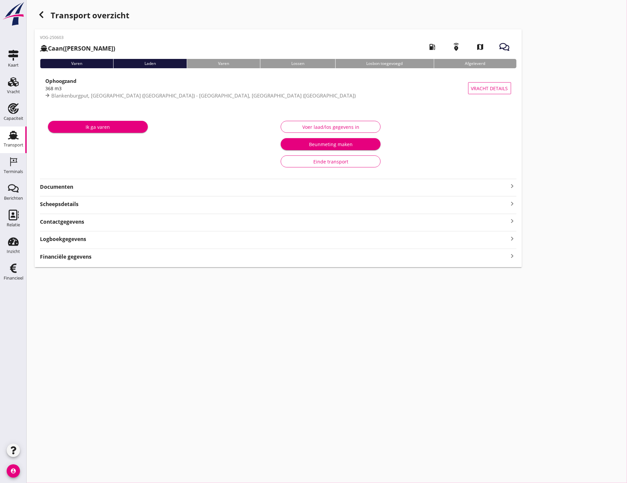
click at [83, 192] on div "VOG-250603 Caan (Arjan Mijnster) local_gas_station emergency_share map Varen La…" at bounding box center [278, 148] width 487 height 238
click at [54, 183] on strong "Documenten" at bounding box center [274, 187] width 468 height 8
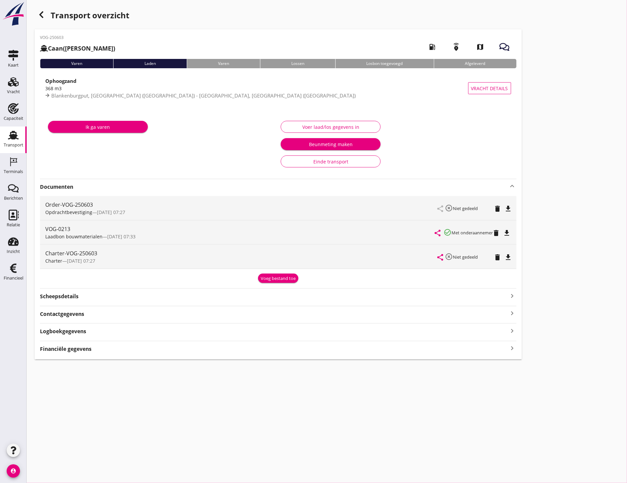
click at [18, 162] on icon "Terminals" at bounding box center [13, 161] width 11 height 11
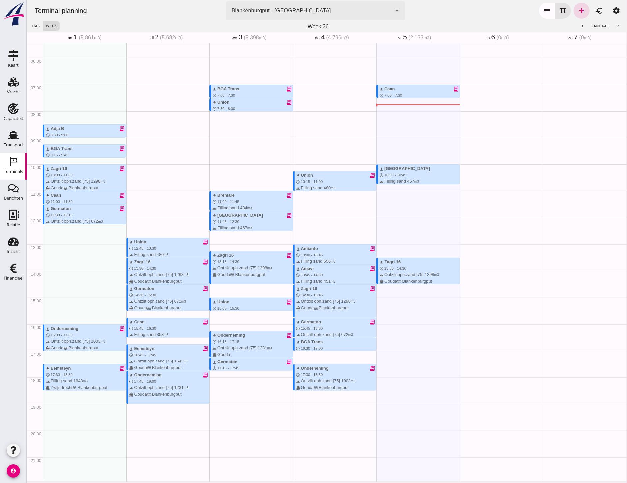
scroll to position [149, 0]
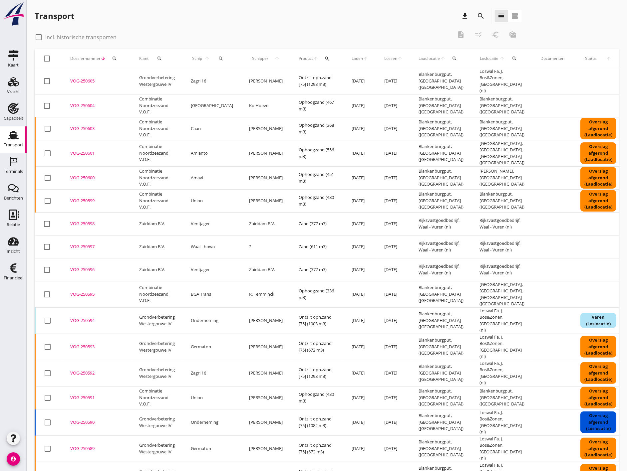
click at [23, 168] on link "Terminals Terminals" at bounding box center [13, 166] width 27 height 27
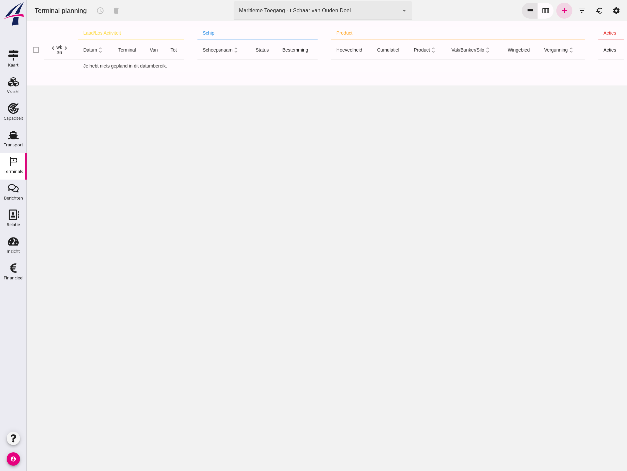
type input "e6c78bfd-e3f1-4bb9-b01e-b37ce3668b52"
